Goal: Task Accomplishment & Management: Manage account settings

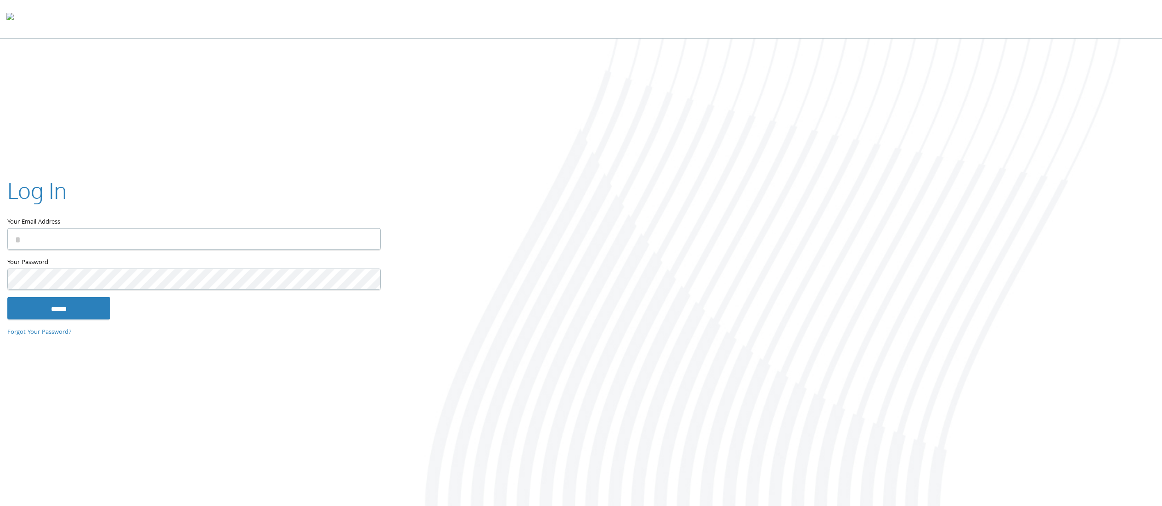
click at [174, 244] on input "Your Email Address" at bounding box center [193, 239] width 373 height 22
type input "**********"
click at [41, 297] on input "******" at bounding box center [58, 308] width 103 height 22
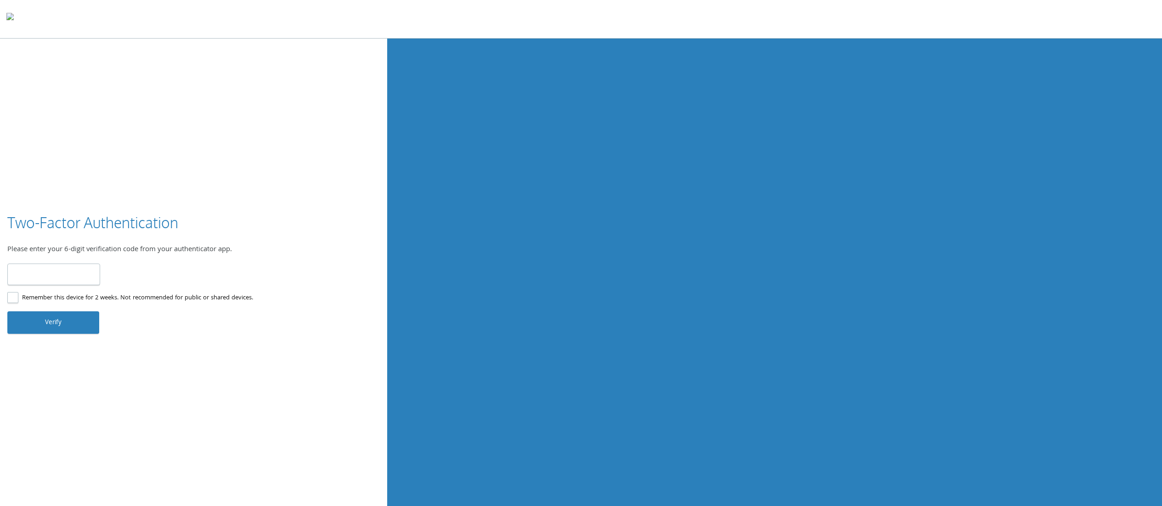
type input "******"
